Goal: Information Seeking & Learning: Find specific fact

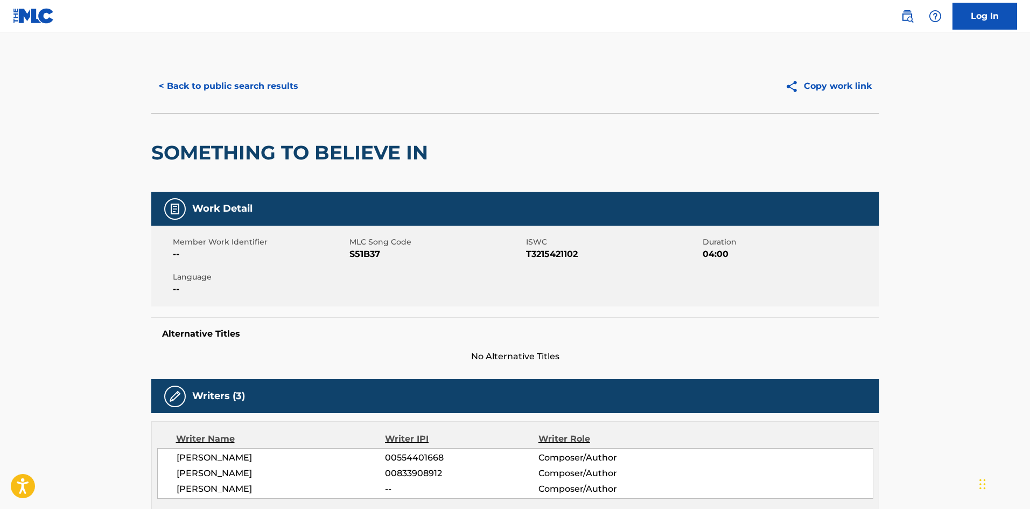
click at [260, 91] on button "< Back to public search results" at bounding box center [228, 86] width 154 height 27
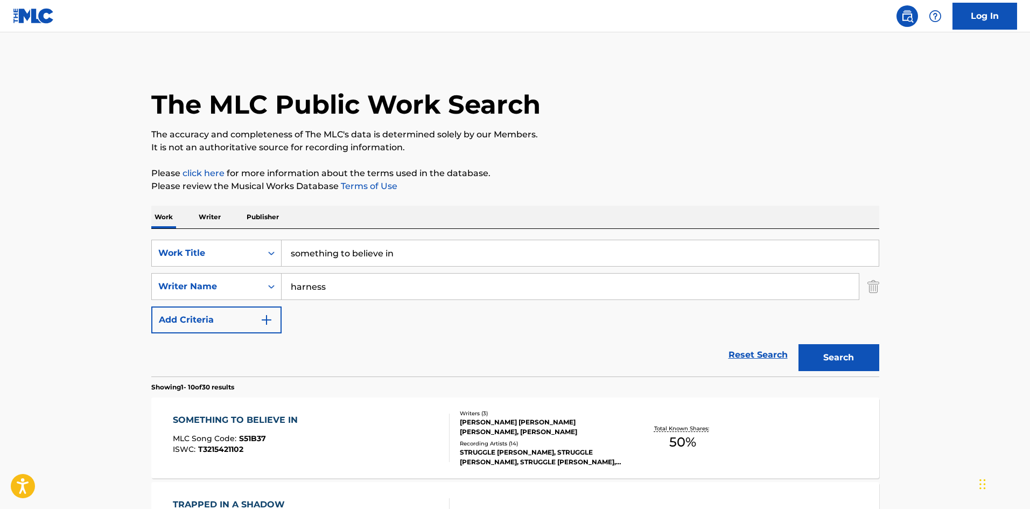
scroll to position [144, 0]
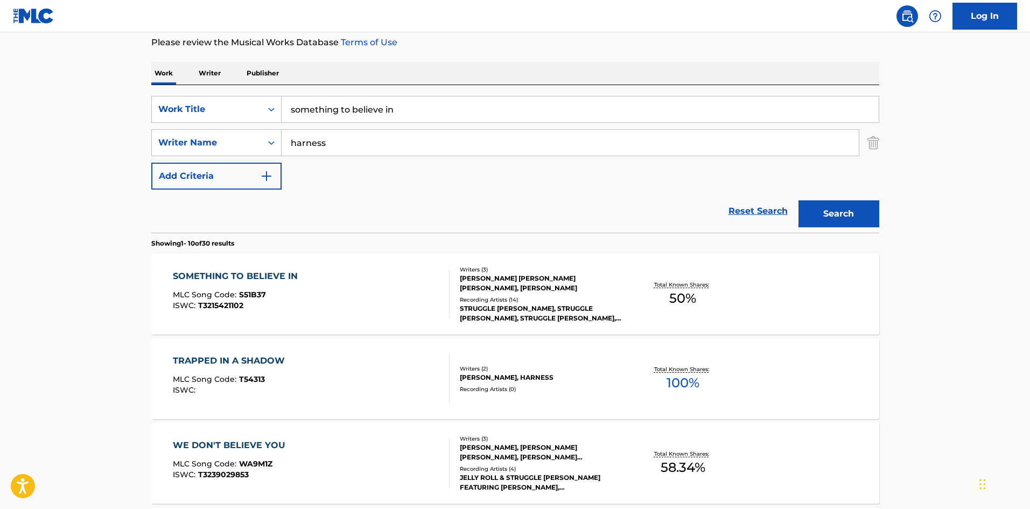
click at [338, 107] on input "something to believe in" at bounding box center [580, 109] width 597 height 26
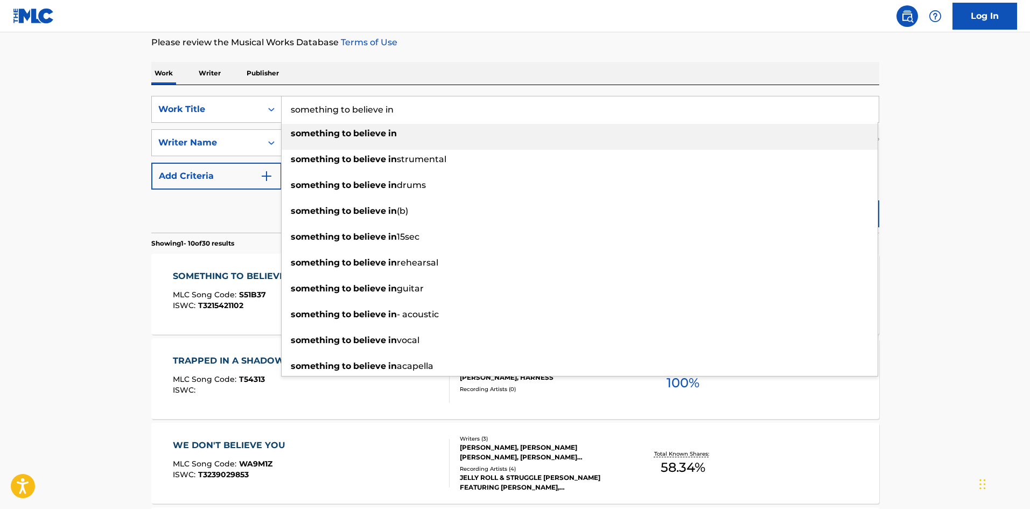
click at [338, 107] on input "something to believe in" at bounding box center [580, 109] width 597 height 26
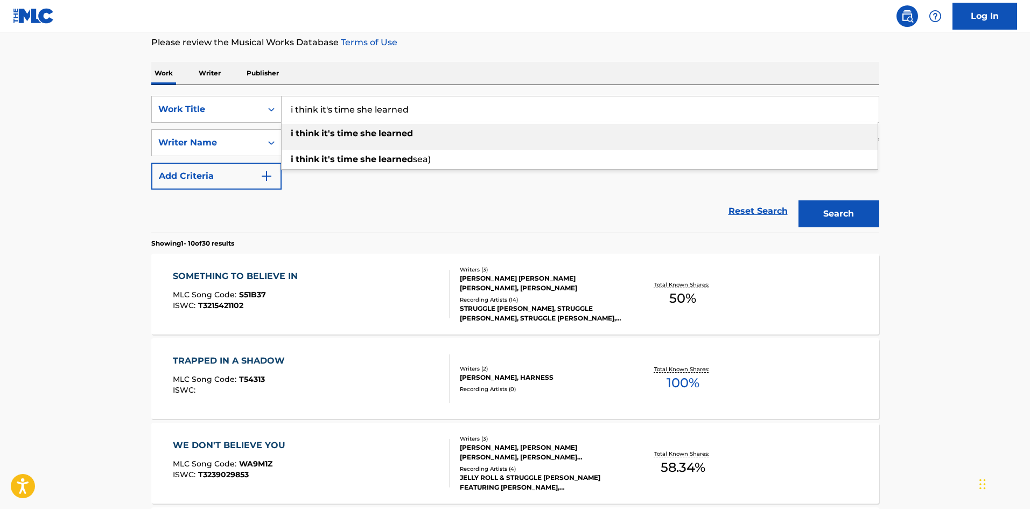
type input "i think it's time she learned"
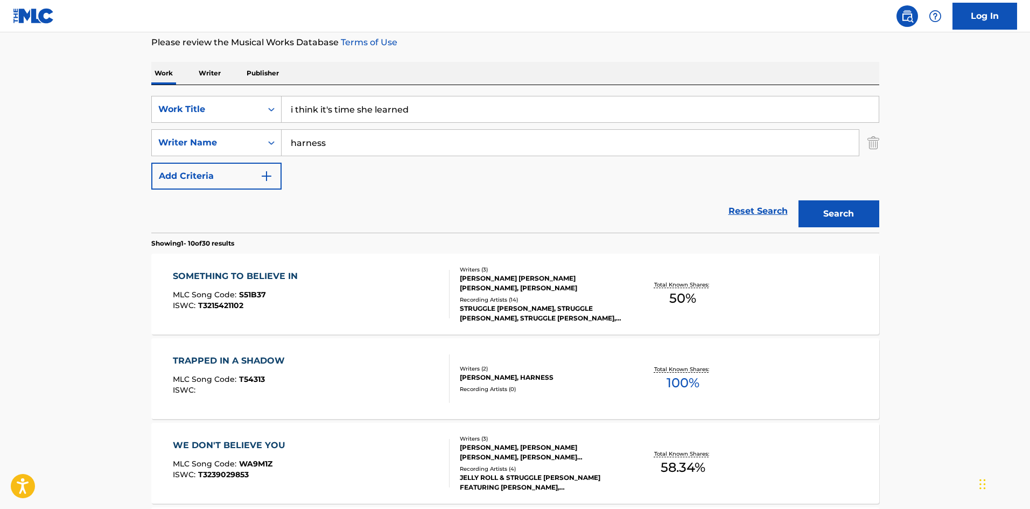
click at [328, 195] on div "Reset Search Search" at bounding box center [515, 210] width 728 height 43
click at [339, 129] on div "harness" at bounding box center [571, 142] width 578 height 27
click at [337, 138] on input "harness" at bounding box center [570, 143] width 577 height 26
type input "[PERSON_NAME]"
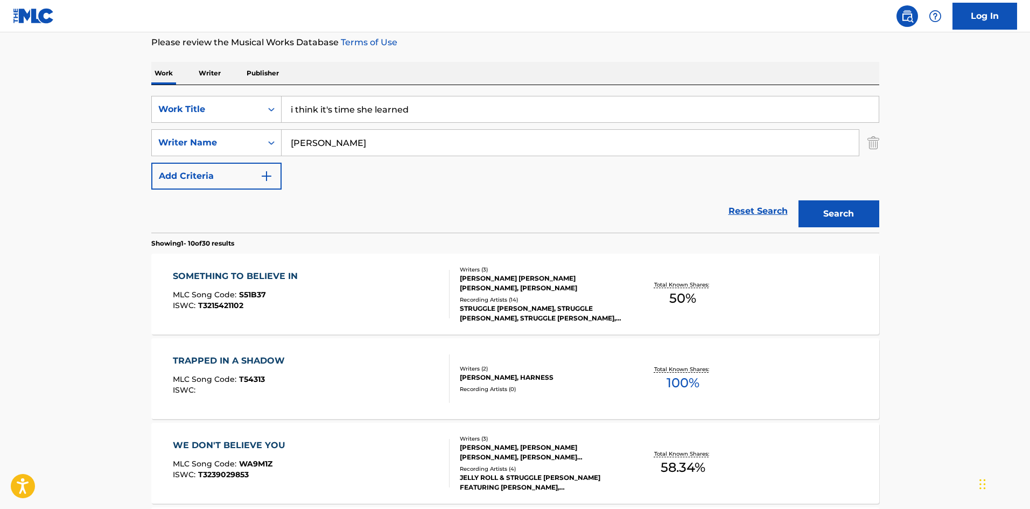
click at [798, 200] on button "Search" at bounding box center [838, 213] width 81 height 27
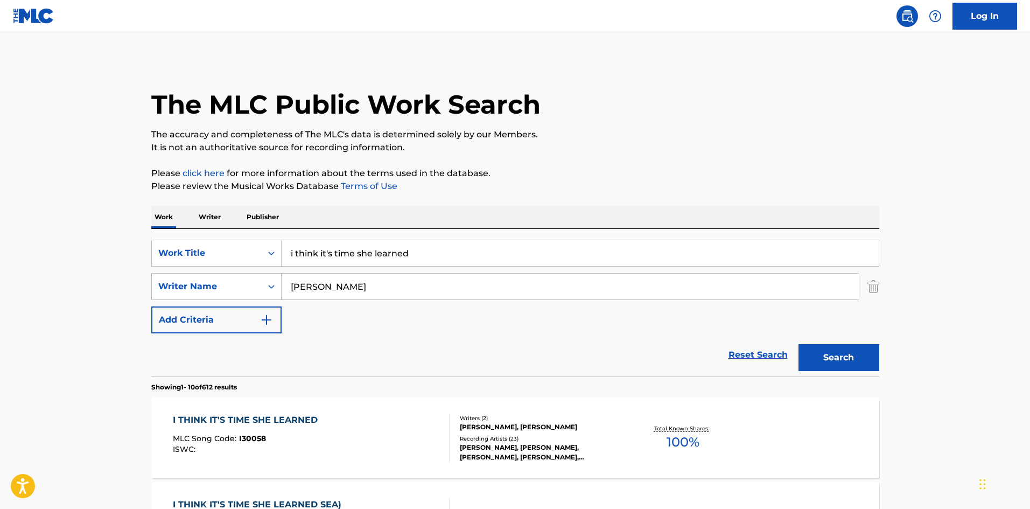
scroll to position [72, 0]
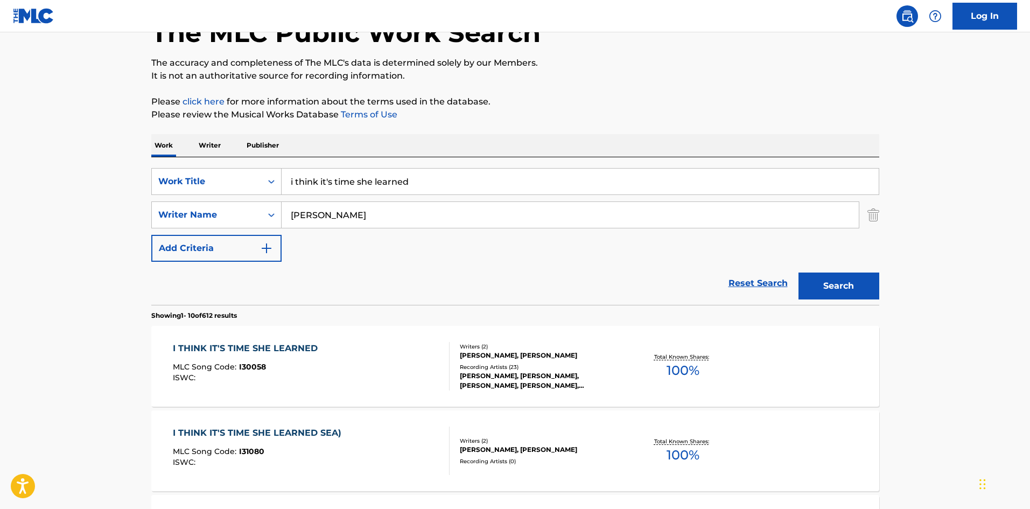
click at [519, 371] on div "[PERSON_NAME], [PERSON_NAME], [PERSON_NAME], [PERSON_NAME], [PERSON_NAME], [PER…" at bounding box center [541, 380] width 163 height 19
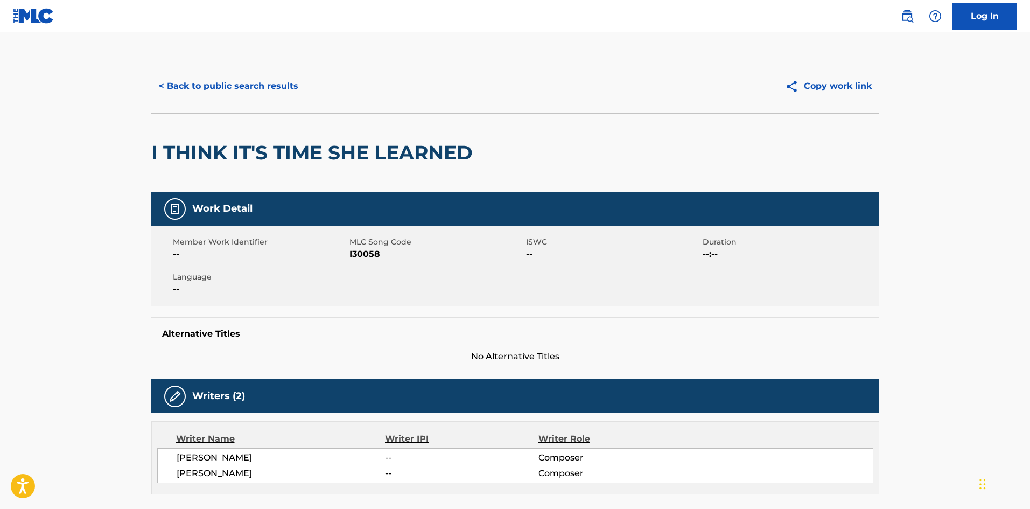
click at [211, 85] on button "< Back to public search results" at bounding box center [228, 86] width 154 height 27
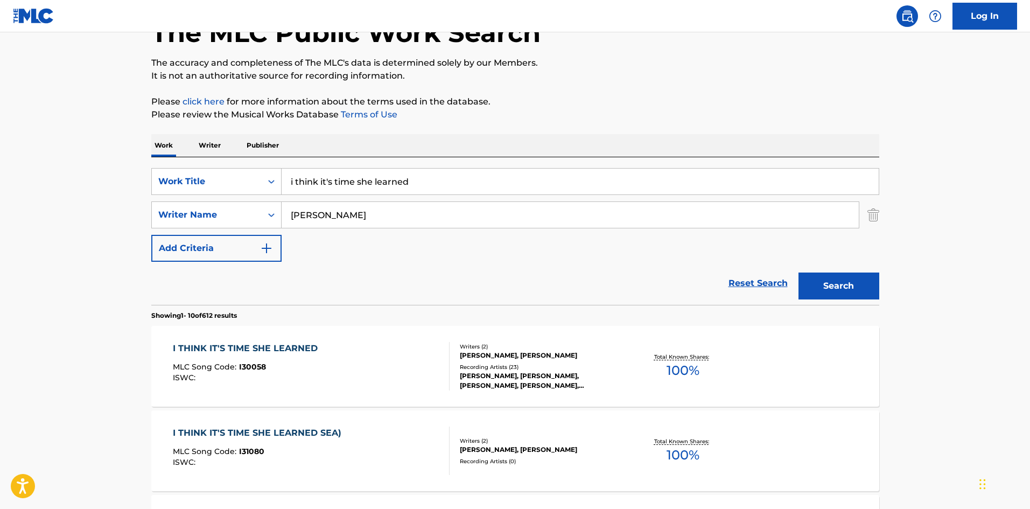
click at [312, 181] on input "i think it's time she learned" at bounding box center [580, 181] width 597 height 26
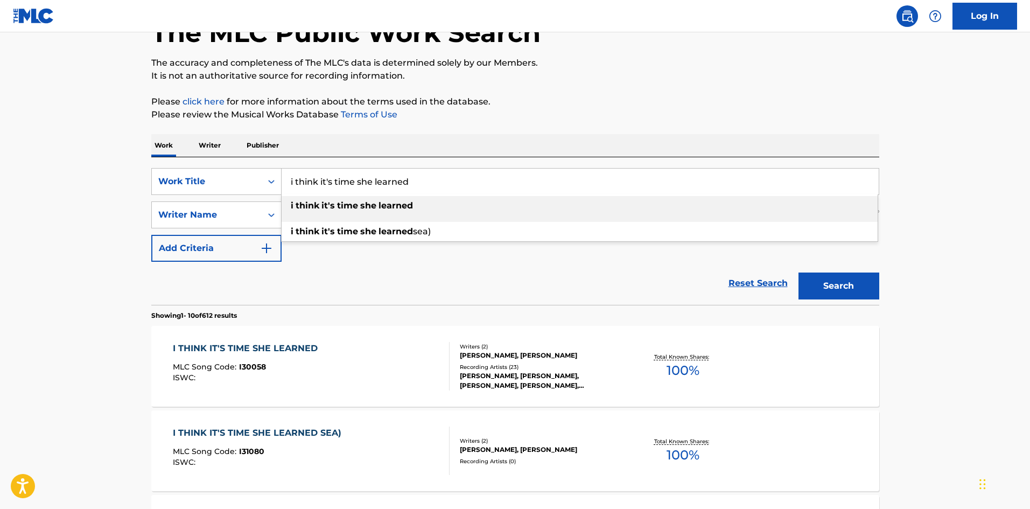
click at [312, 181] on input "i think it's time she learned" at bounding box center [580, 181] width 597 height 26
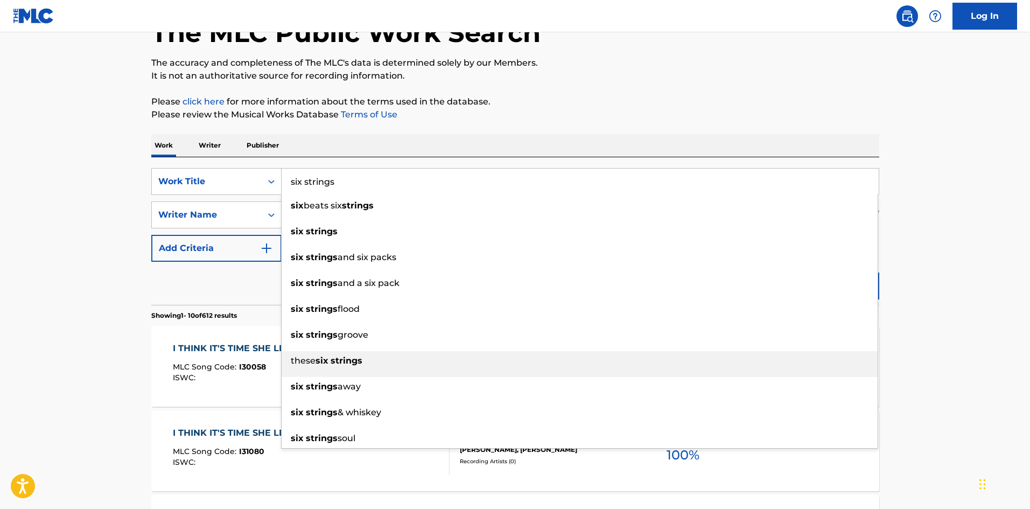
click at [322, 384] on strong "strings" at bounding box center [322, 386] width 32 height 10
type input "six strings away"
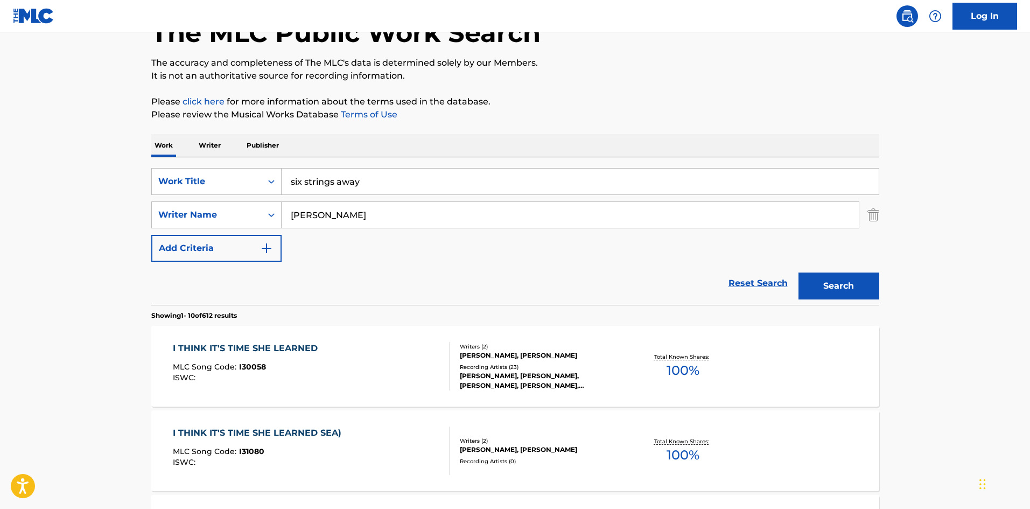
click at [856, 296] on button "Search" at bounding box center [838, 285] width 81 height 27
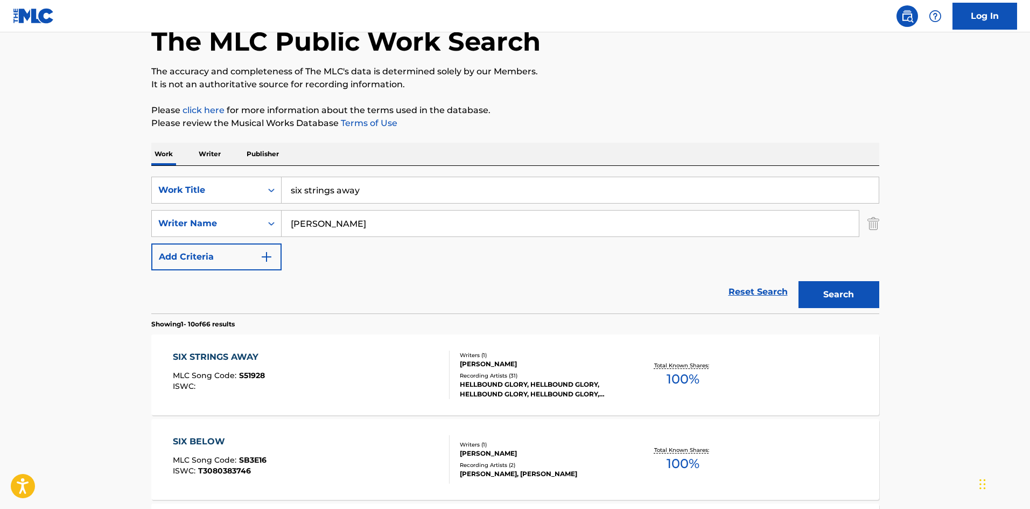
scroll to position [144, 0]
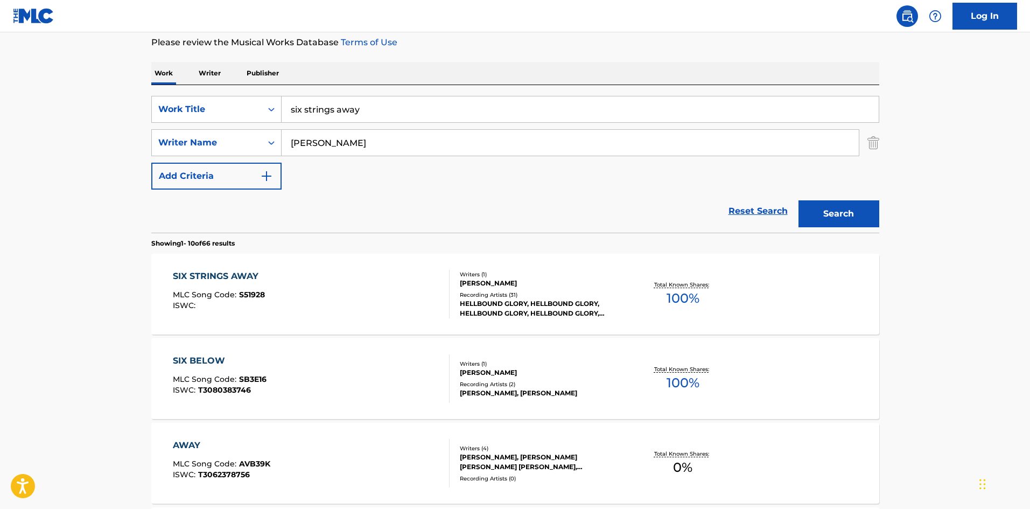
click at [516, 293] on div "Recording Artists ( 31 )" at bounding box center [541, 295] width 163 height 8
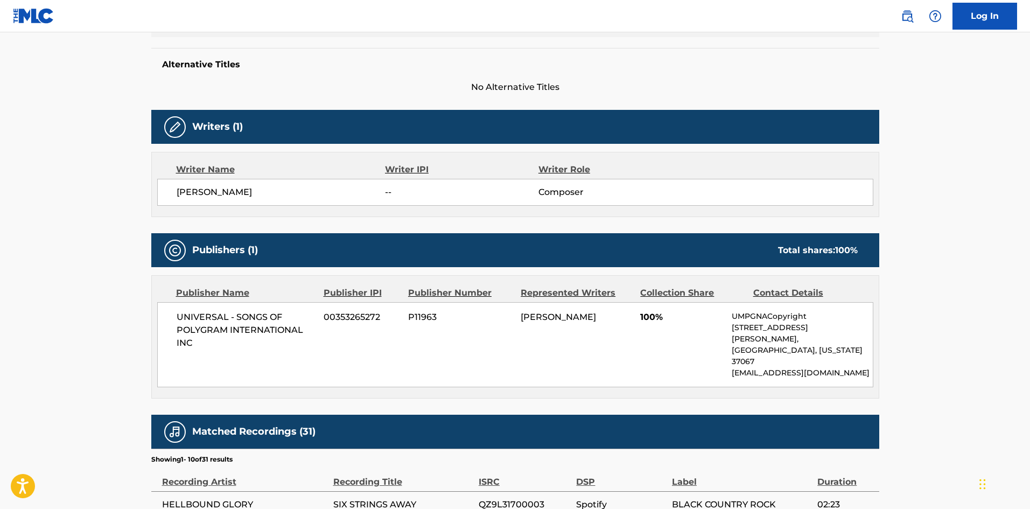
scroll to position [359, 0]
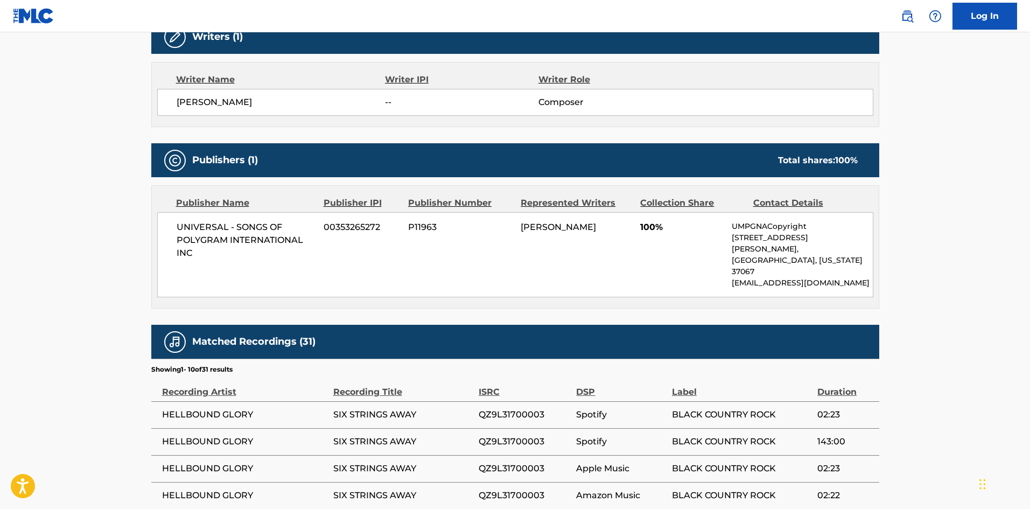
drag, startPoint x: 36, startPoint y: 236, endPoint x: 306, endPoint y: 146, distance: 284.4
click at [36, 236] on main "< Back to public search results Copy work link SIX STRINGS AWAY Work Detail Mem…" at bounding box center [515, 199] width 1030 height 1053
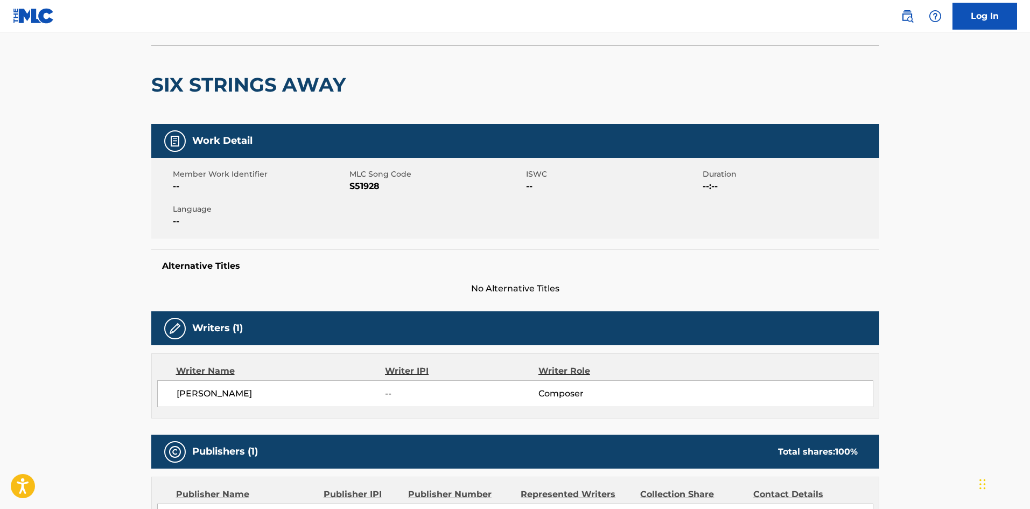
scroll to position [0, 0]
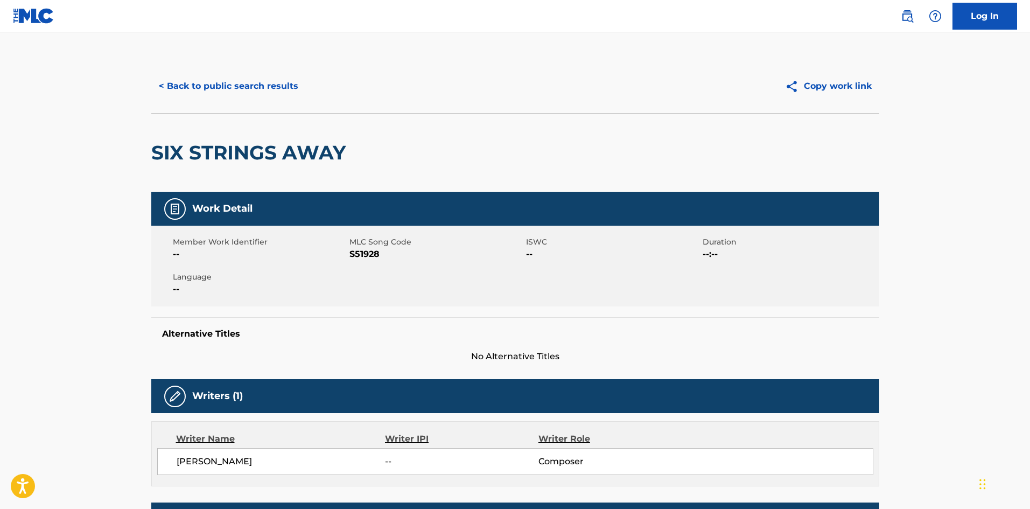
click at [236, 85] on button "< Back to public search results" at bounding box center [228, 86] width 154 height 27
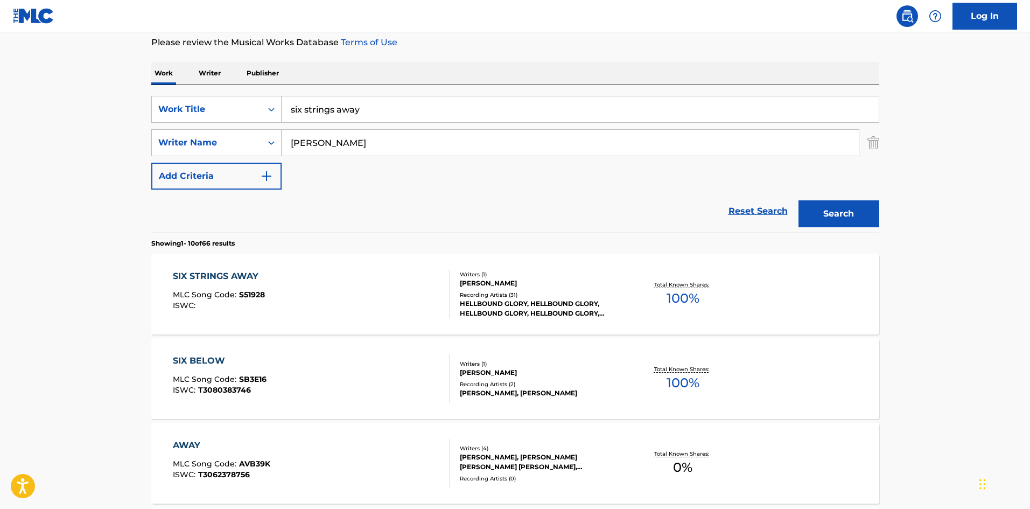
click at [312, 109] on input "six strings away" at bounding box center [580, 109] width 597 height 26
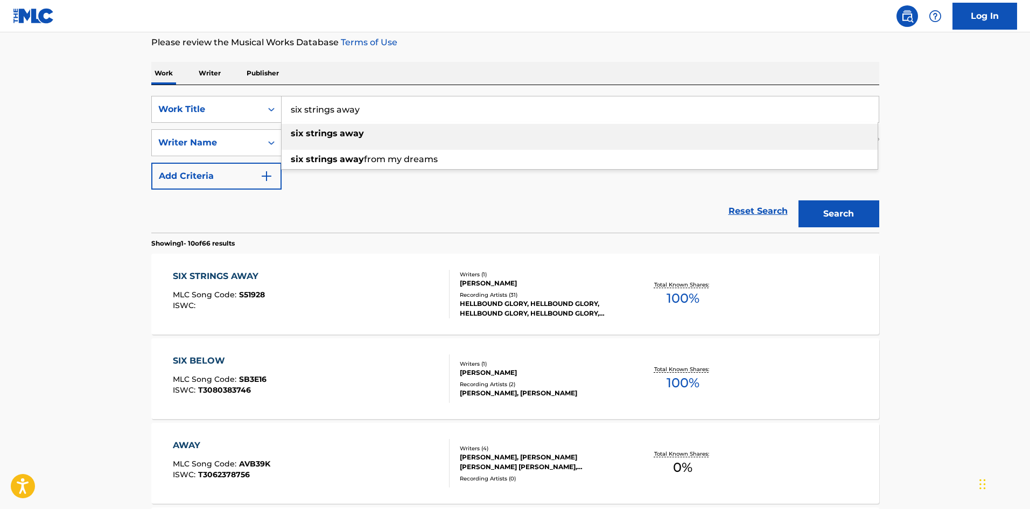
click at [312, 109] on input "six strings away" at bounding box center [580, 109] width 597 height 26
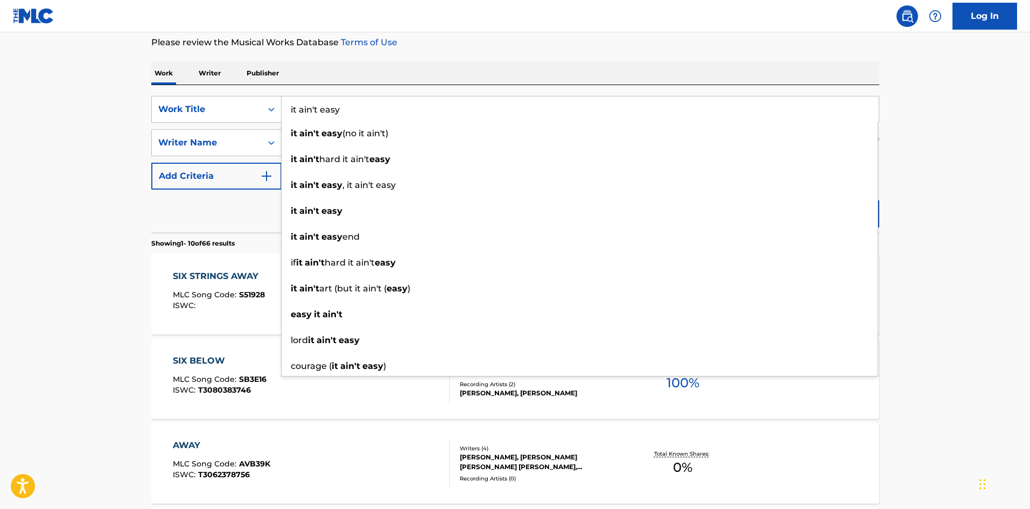
type input "it ain't easy"
click at [214, 213] on div "Reset Search Search" at bounding box center [515, 210] width 728 height 43
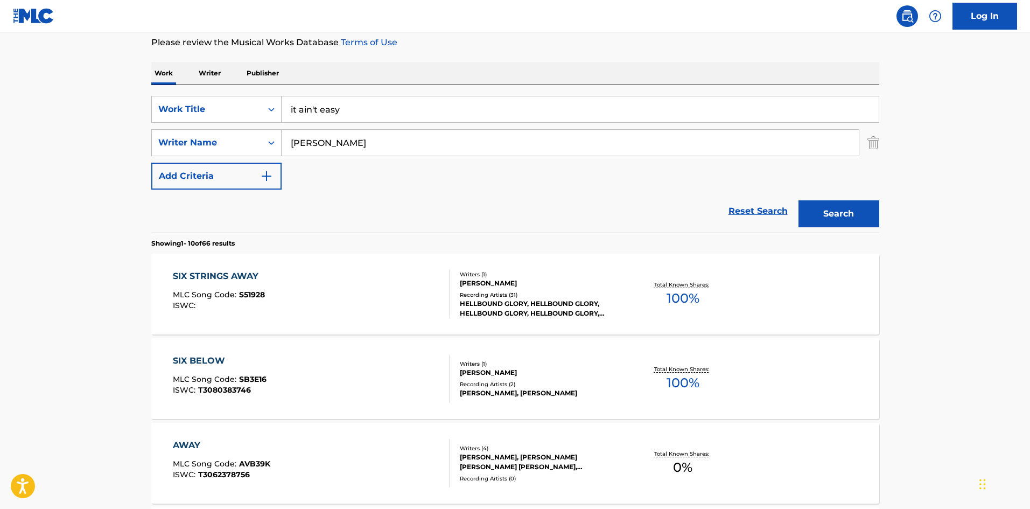
click at [824, 209] on button "Search" at bounding box center [838, 213] width 81 height 27
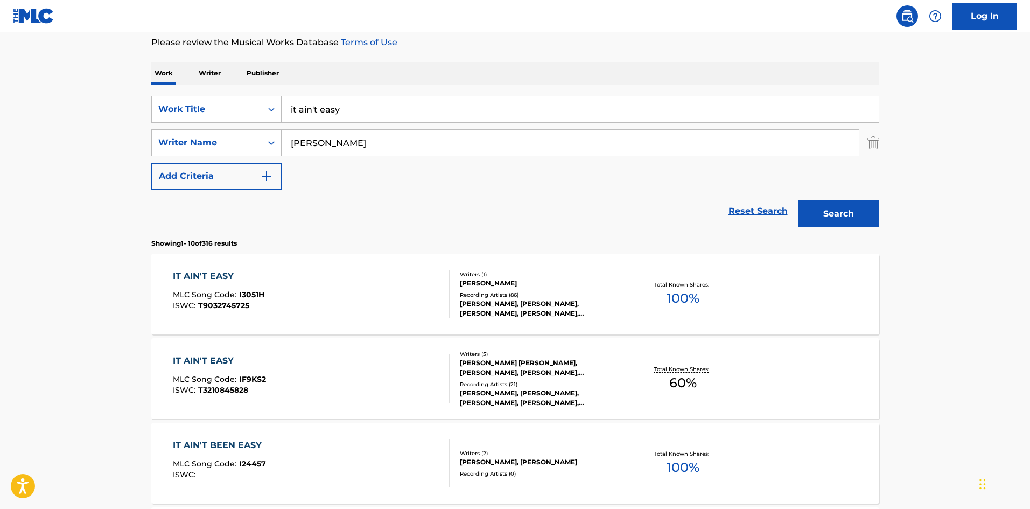
click at [542, 383] on div "Recording Artists ( 21 )" at bounding box center [541, 384] width 163 height 8
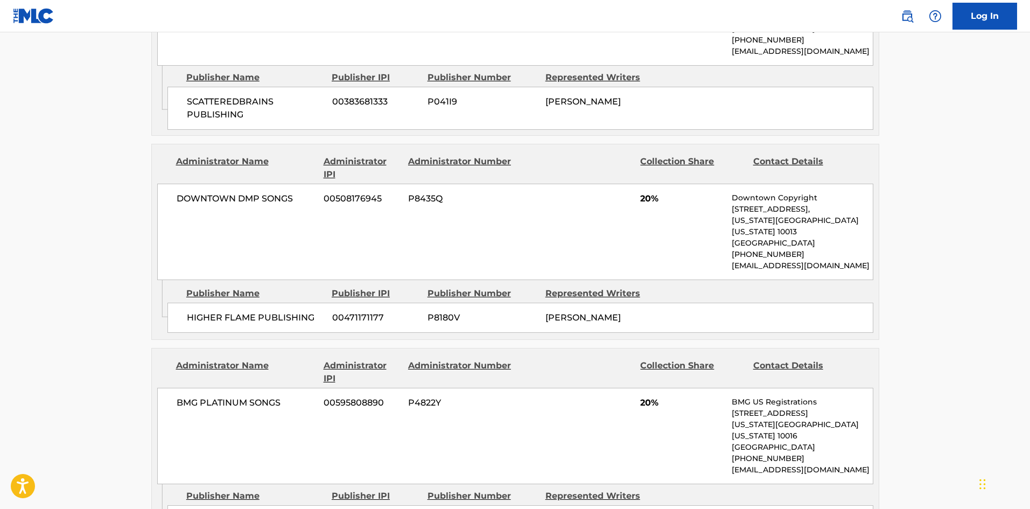
scroll to position [933, 0]
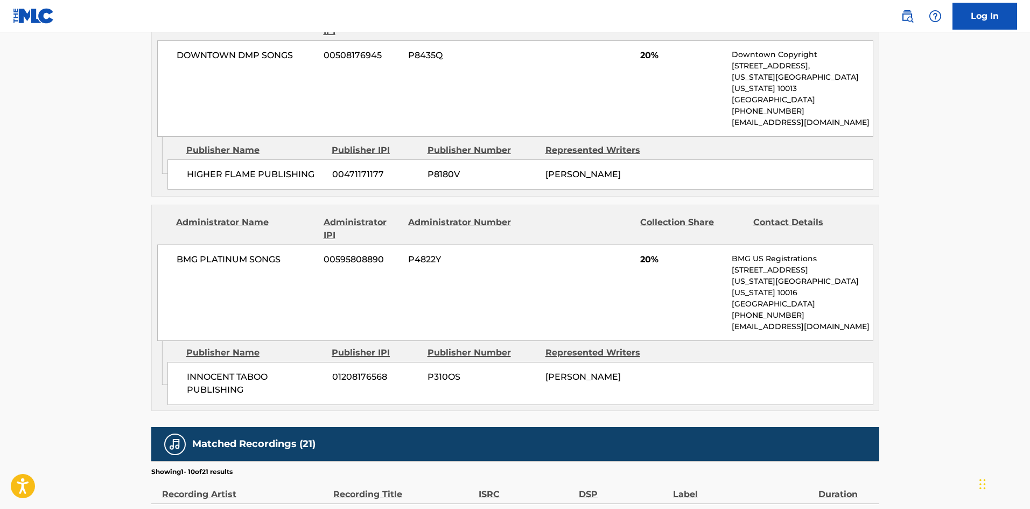
click at [198, 370] on span "INNOCENT TABOO PUBLISHING" at bounding box center [255, 383] width 137 height 26
click at [204, 370] on span "INNOCENT TABOO PUBLISHING" at bounding box center [255, 383] width 137 height 26
drag, startPoint x: 204, startPoint y: 351, endPoint x: 209, endPoint y: 364, distance: 14.5
click at [209, 370] on span "INNOCENT TABOO PUBLISHING" at bounding box center [255, 383] width 137 height 26
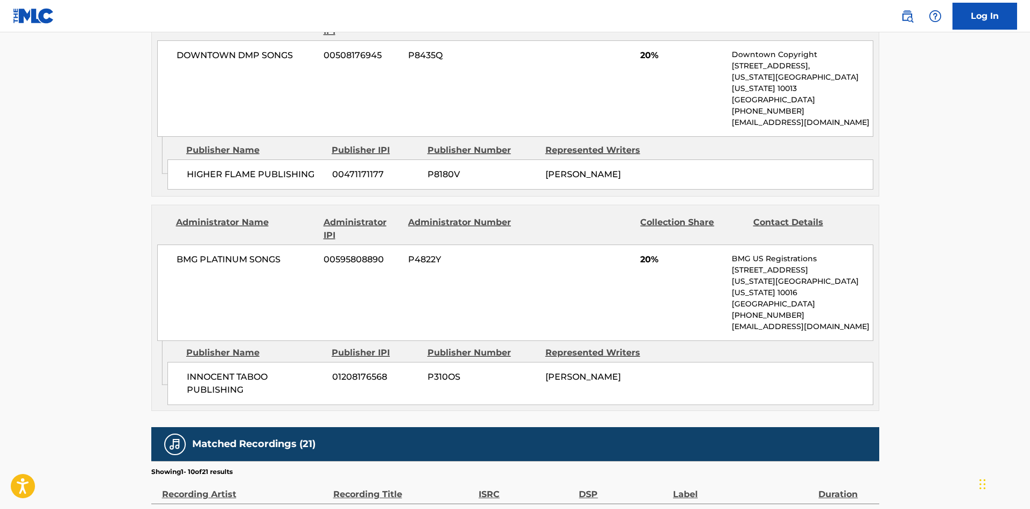
drag, startPoint x: 29, startPoint y: 355, endPoint x: 88, endPoint y: 354, distance: 58.7
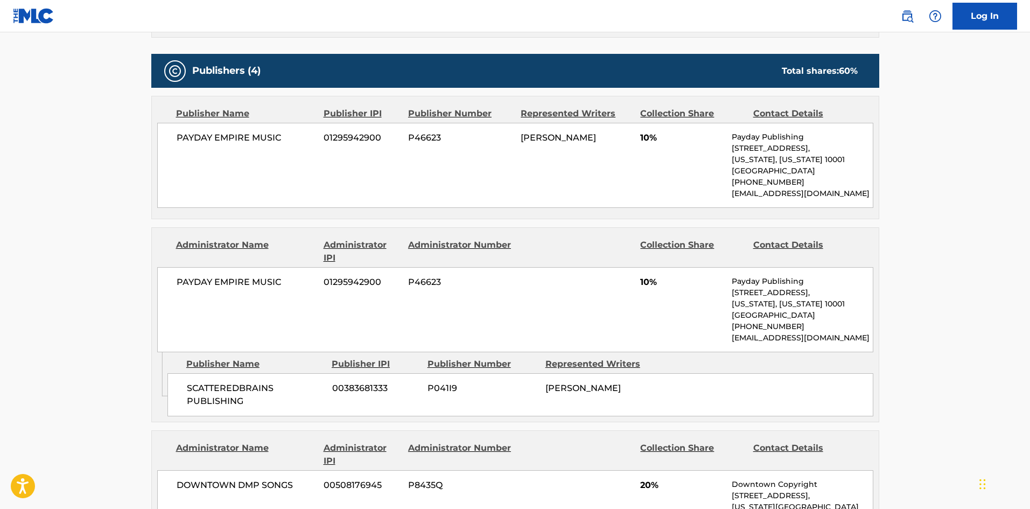
scroll to position [502, 0]
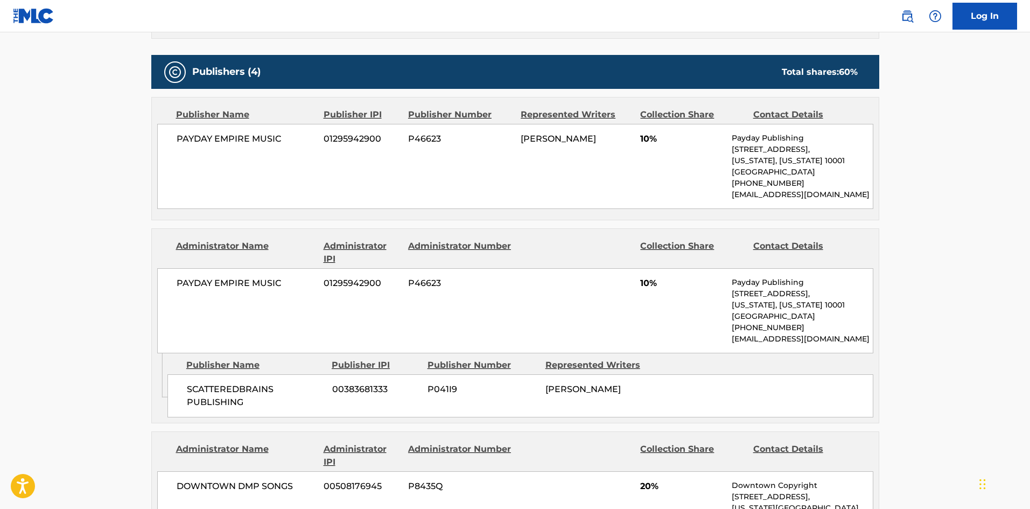
click at [232, 388] on span "SCATTEREDBRAINS PUBLISHING" at bounding box center [255, 396] width 137 height 26
click at [221, 390] on span "SCATTEREDBRAINS PUBLISHING" at bounding box center [255, 396] width 137 height 26
drag, startPoint x: 38, startPoint y: 321, endPoint x: 167, endPoint y: 226, distance: 161.3
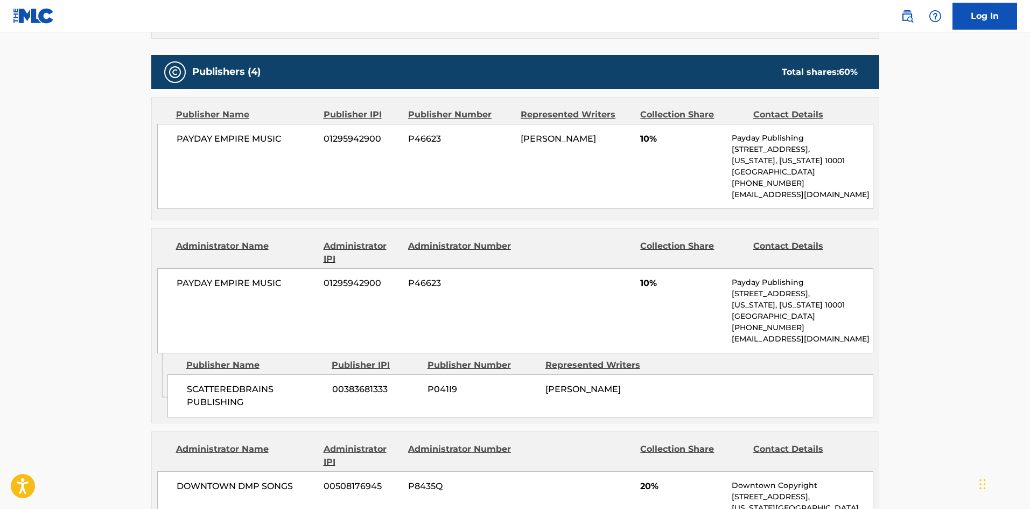
click at [38, 321] on main "< Back to public search results Copy work link IT AIN'T EASY Work Detail Member…" at bounding box center [515, 394] width 1030 height 1729
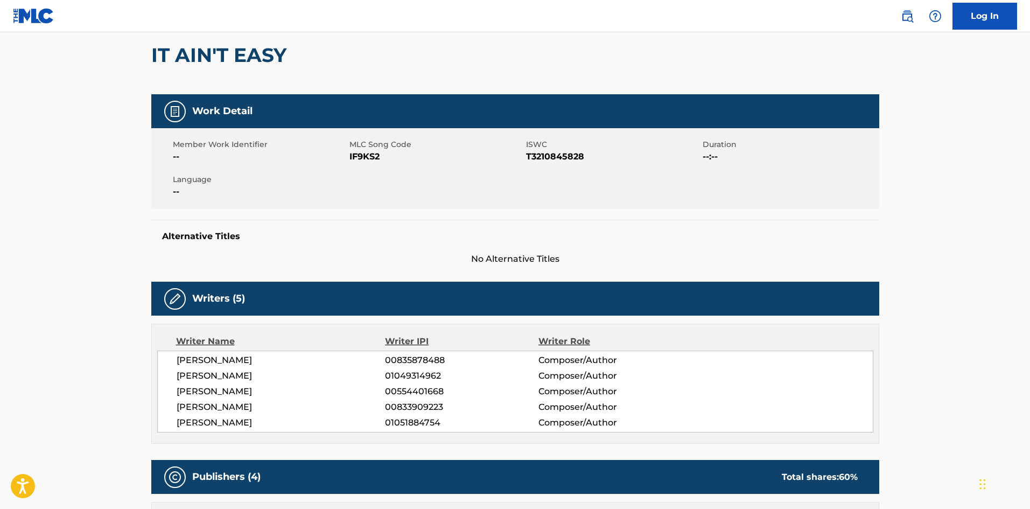
scroll to position [0, 0]
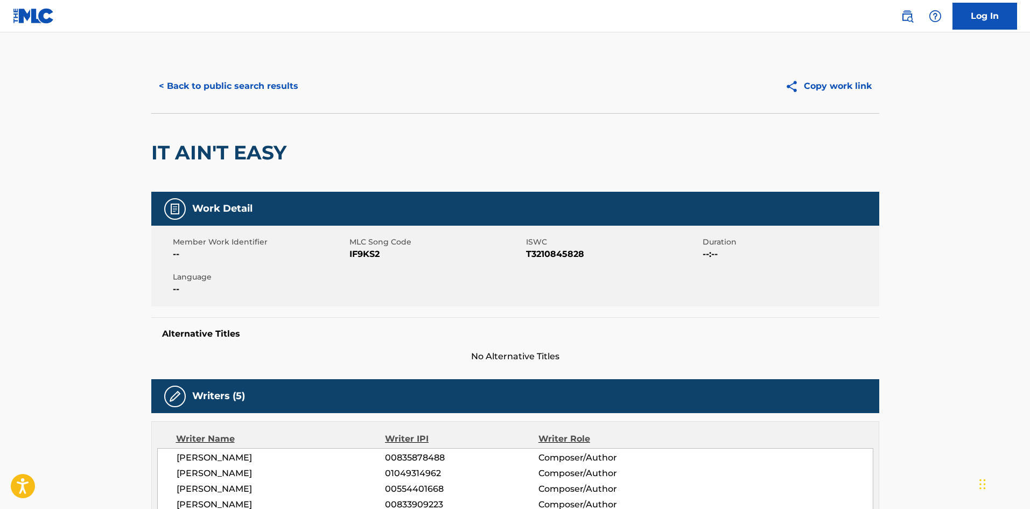
click at [216, 96] on button "< Back to public search results" at bounding box center [228, 86] width 154 height 27
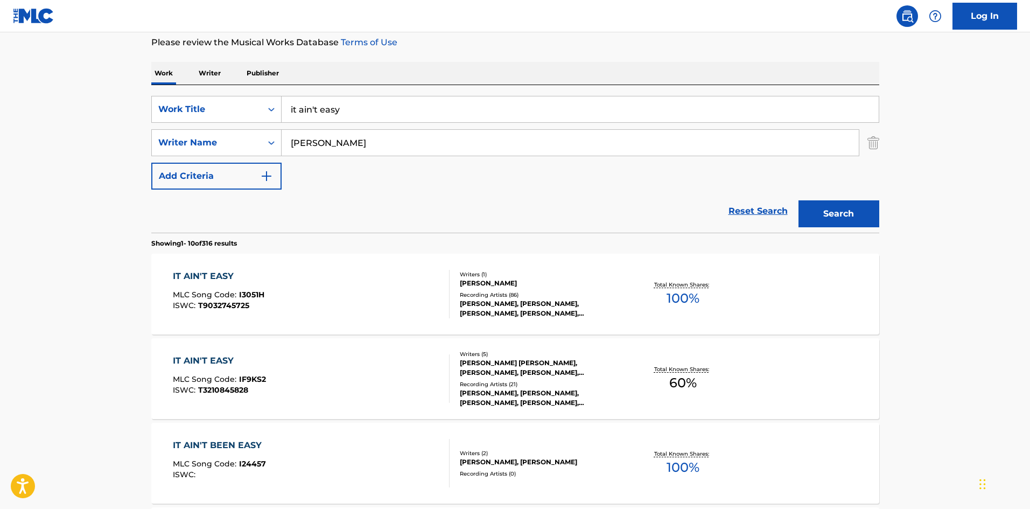
click at [486, 326] on div "IT AIN'T EASY MLC Song Code : I3051H ISWC : T9032745725 Writers ( 1 ) [PERSON_N…" at bounding box center [515, 294] width 728 height 81
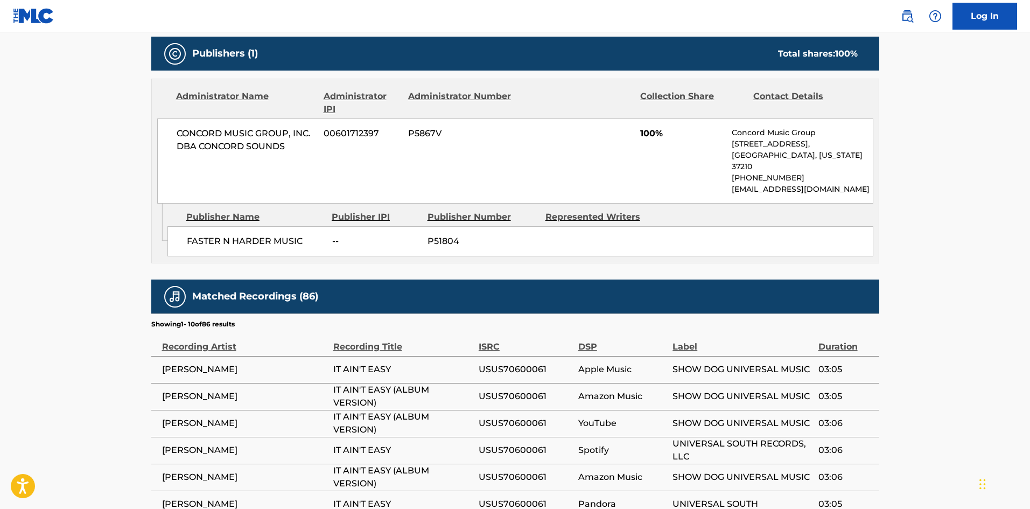
scroll to position [359, 0]
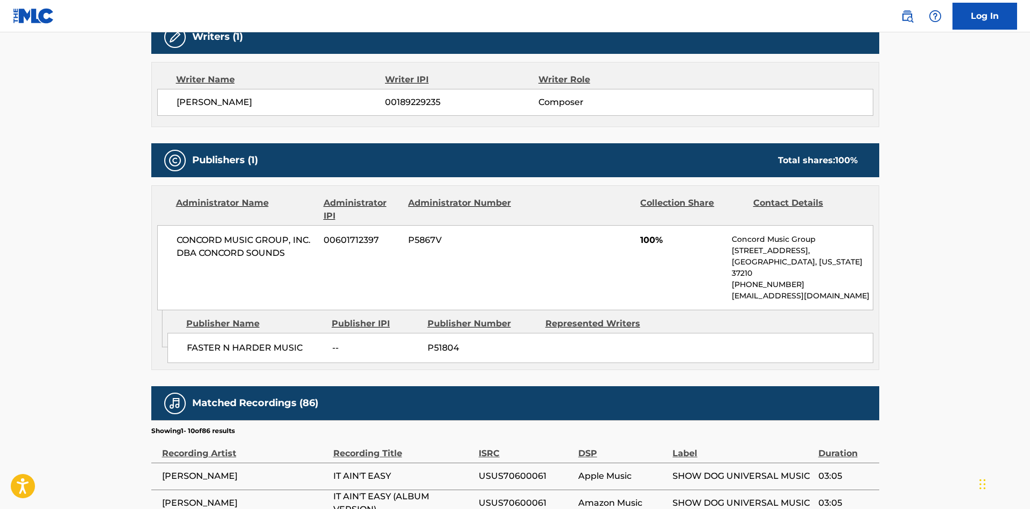
click at [29, 236] on main "< Back to public search results Copy work link IT AIN'T EASY Work Detail Member…" at bounding box center [515, 230] width 1030 height 1114
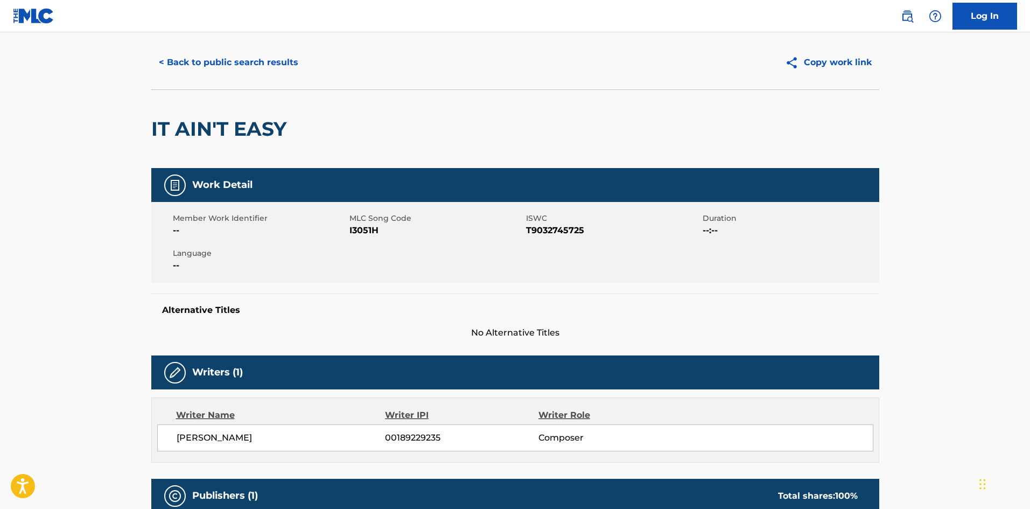
scroll to position [0, 0]
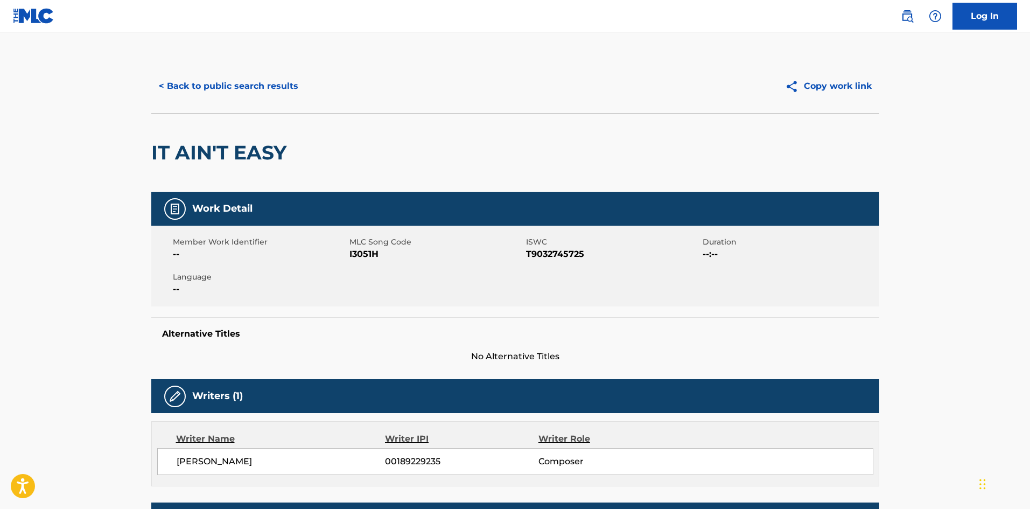
click at [195, 95] on button "< Back to public search results" at bounding box center [228, 86] width 154 height 27
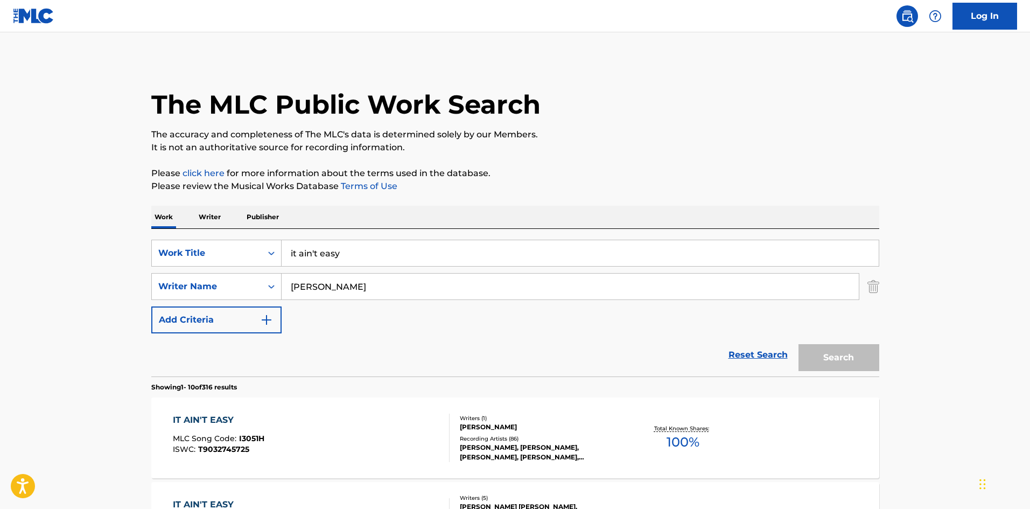
scroll to position [144, 0]
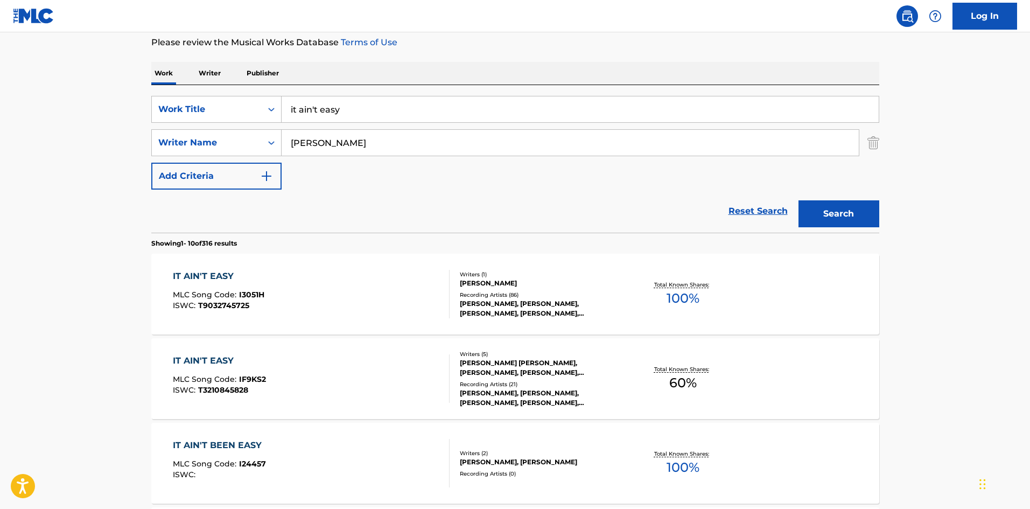
click at [360, 111] on input "it ain't easy" at bounding box center [580, 109] width 597 height 26
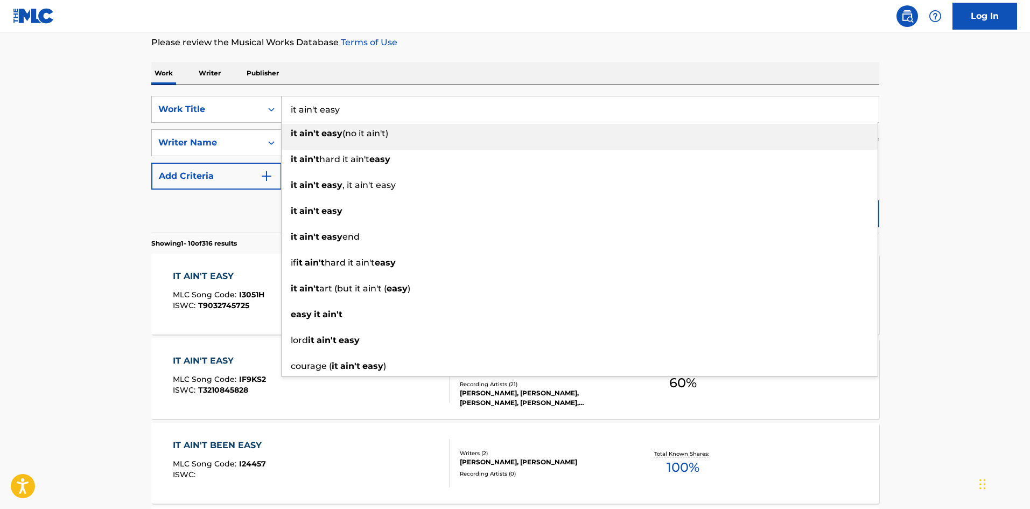
click at [360, 111] on input "it ain't easy" at bounding box center [580, 109] width 597 height 26
paste input "Please Carry Me Home"
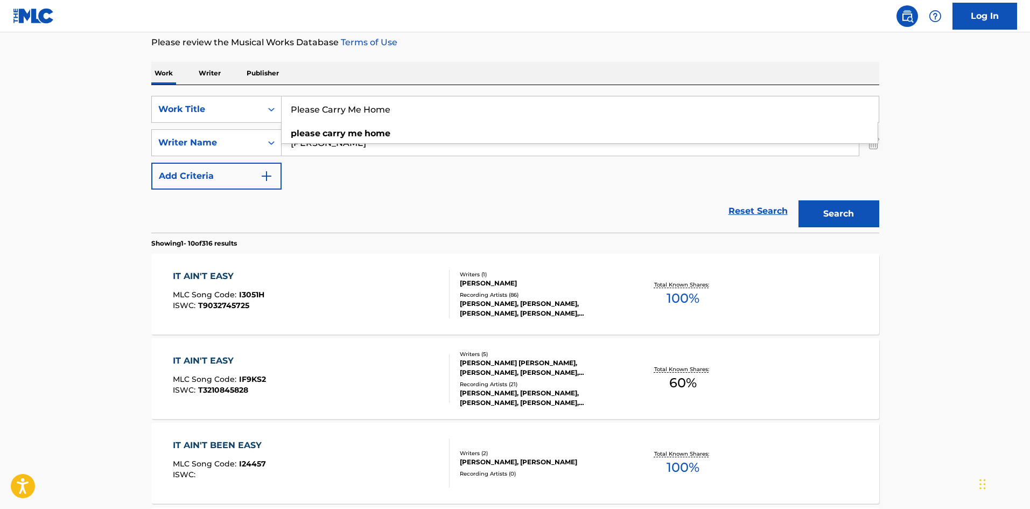
type input "Please Carry Me Home"
click at [863, 214] on button "Search" at bounding box center [838, 213] width 81 height 27
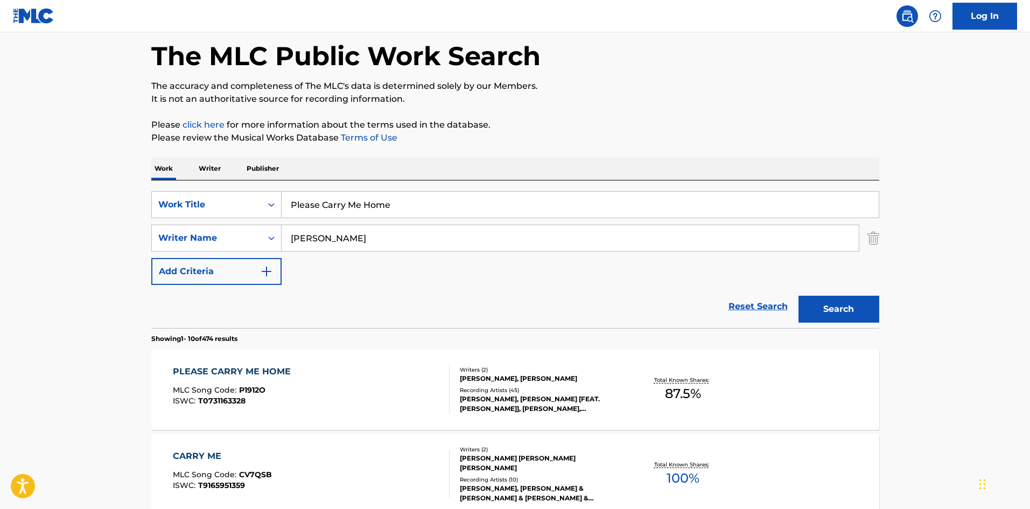
scroll to position [72, 0]
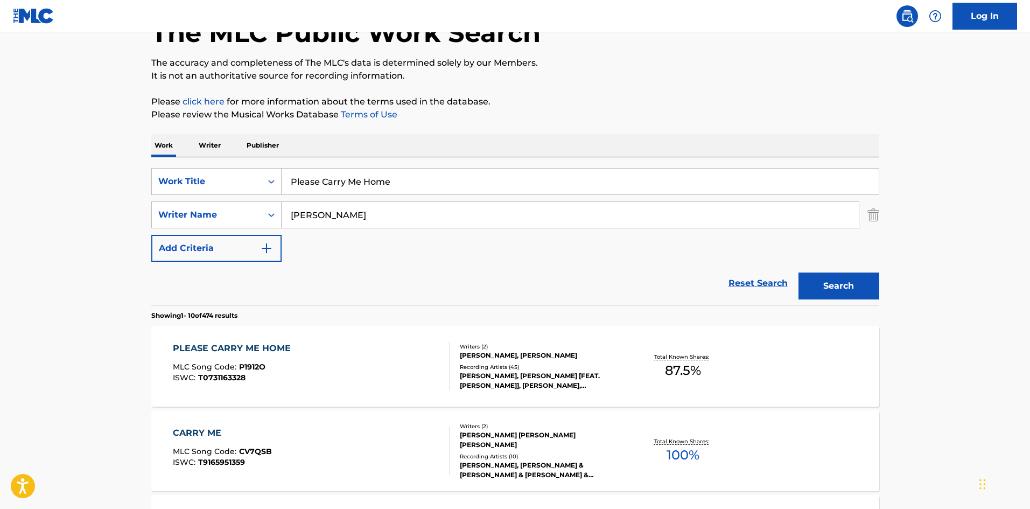
click at [572, 362] on div "Writers ( 2 ) [PERSON_NAME], [PERSON_NAME] Recording Artists ( 45 ) [PERSON_NAM…" at bounding box center [535, 366] width 173 height 48
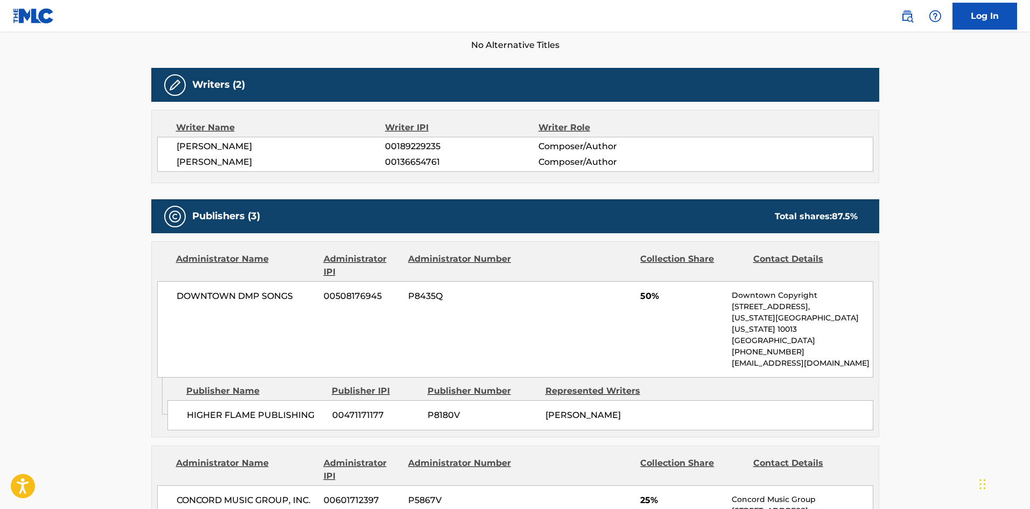
scroll to position [144, 0]
